Goal: Navigation & Orientation: Find specific page/section

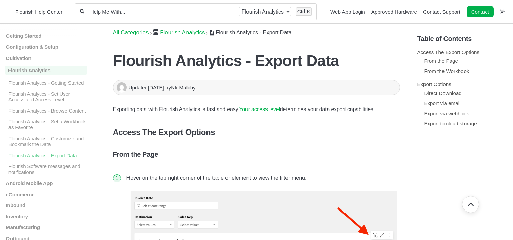
scroll to position [813, 0]
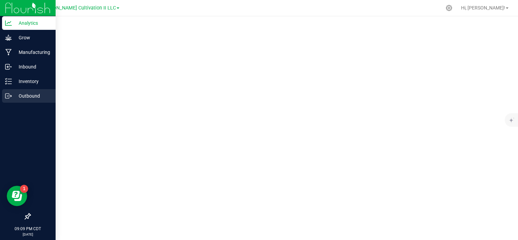
click at [28, 92] on p "Outbound" at bounding box center [32, 96] width 41 height 8
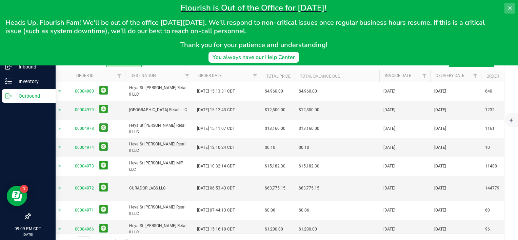
click at [507, 5] on button at bounding box center [509, 8] width 11 height 11
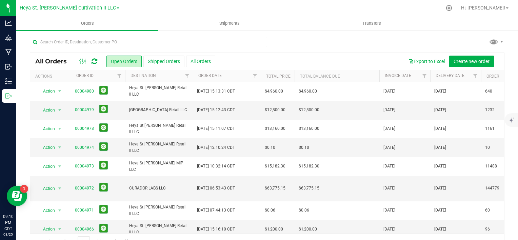
click at [103, 7] on link "Heya St. [PERSON_NAME] Cultivation II LLC" at bounding box center [70, 7] width 100 height 6
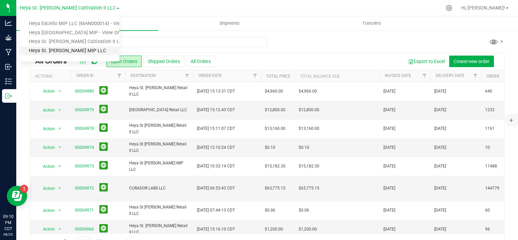
click at [80, 53] on link "Heya St. [PERSON_NAME] MIP LLC" at bounding box center [70, 50] width 100 height 9
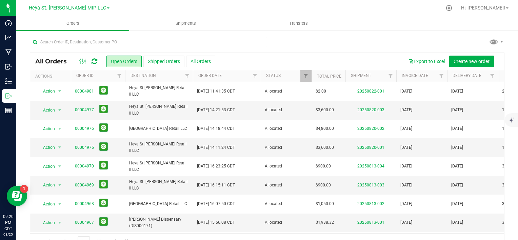
click at [107, 8] on span at bounding box center [108, 7] width 3 height 1
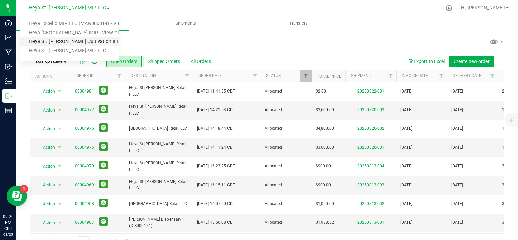
click at [88, 43] on link "Heya St. [PERSON_NAME] Cultivation II LLC" at bounding box center [69, 41] width 99 height 9
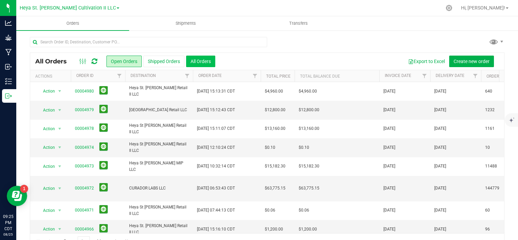
click at [200, 65] on button "All Orders" at bounding box center [200, 62] width 29 height 12
click at [117, 8] on span at bounding box center [118, 7] width 3 height 1
